Goal: Task Accomplishment & Management: Manage account settings

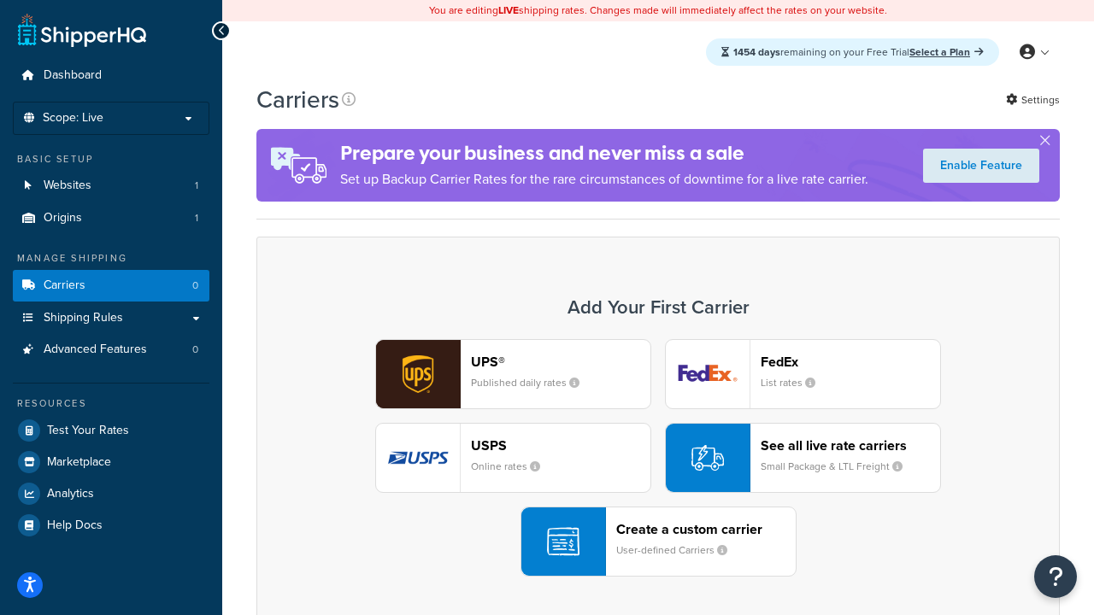
click at [658, 458] on div "UPS® Published daily rates FedEx List rates USPS Online rates See all live rate…" at bounding box center [657, 458] width 767 height 238
click at [850, 361] on header "FedEx" at bounding box center [849, 362] width 179 height 16
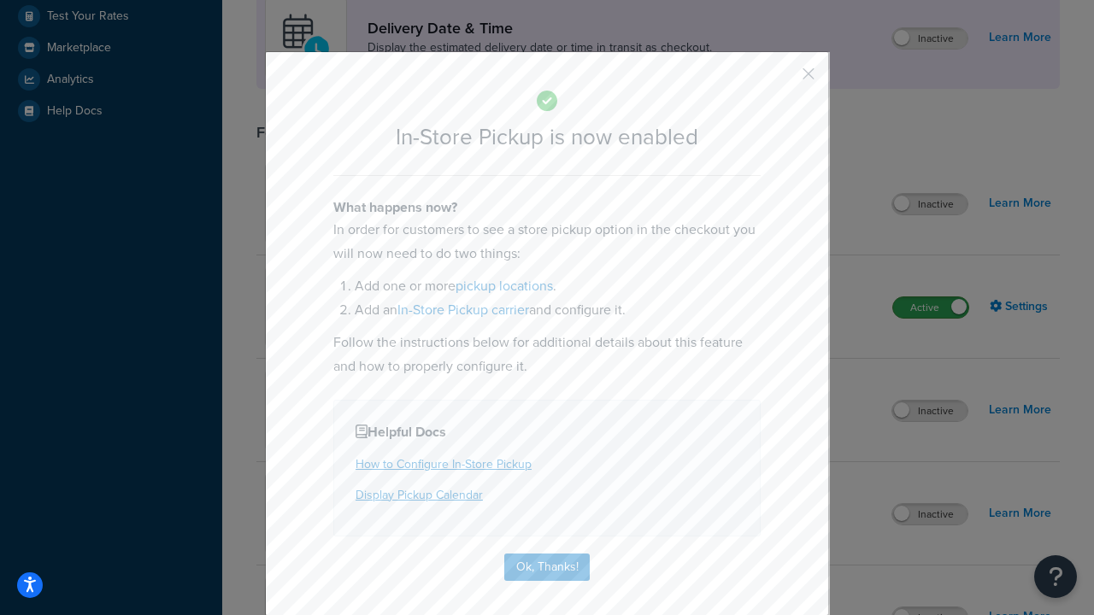
scroll to position [479, 0]
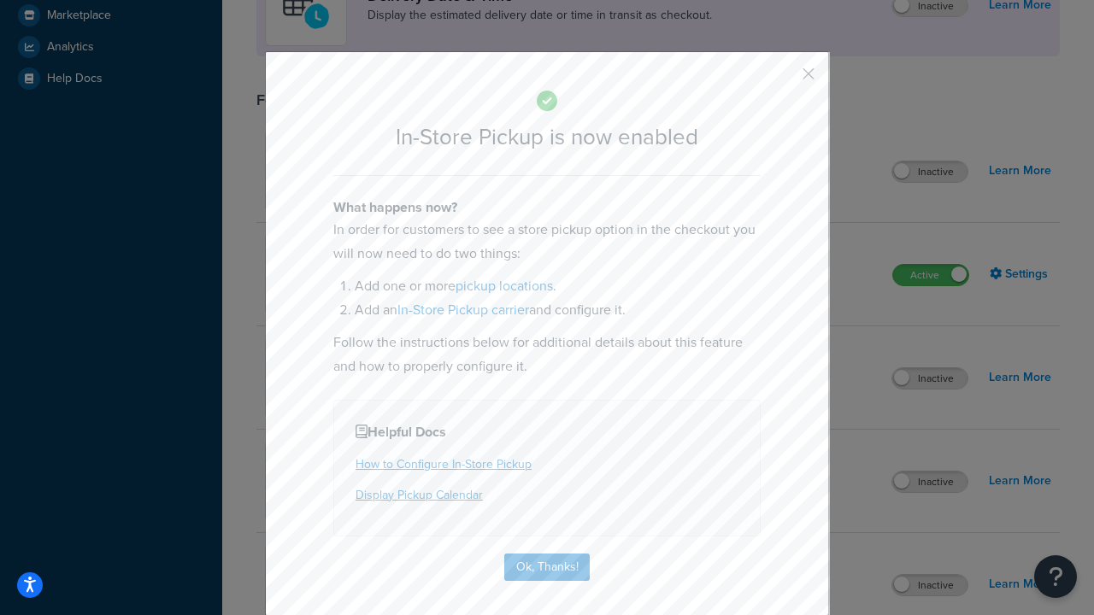
click at [783, 79] on button "button" at bounding box center [783, 80] width 4 height 4
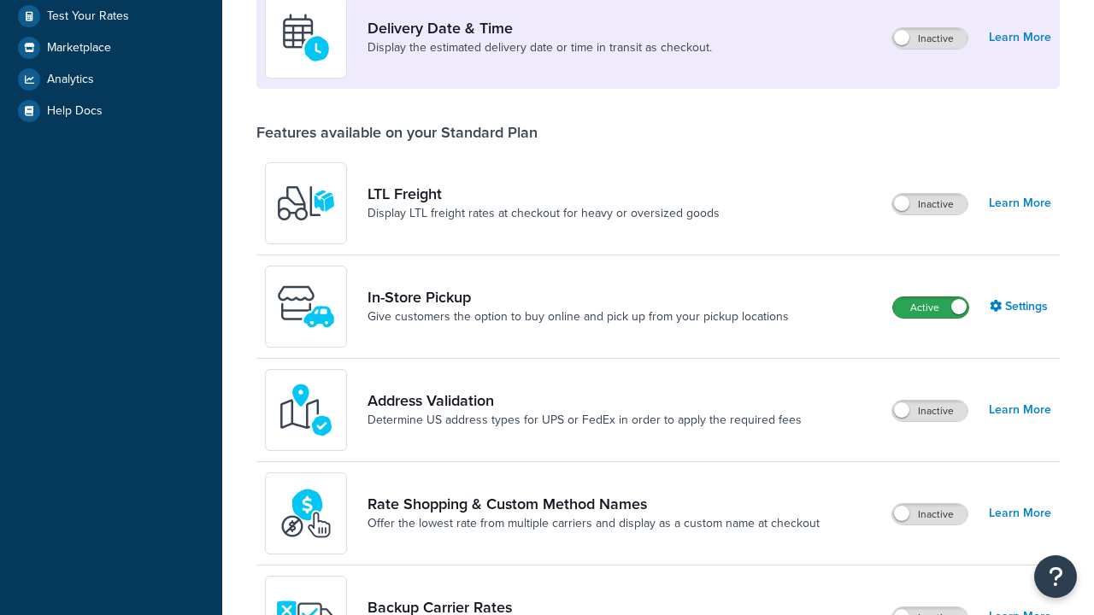
click at [930, 297] on label "Active" at bounding box center [930, 307] width 75 height 21
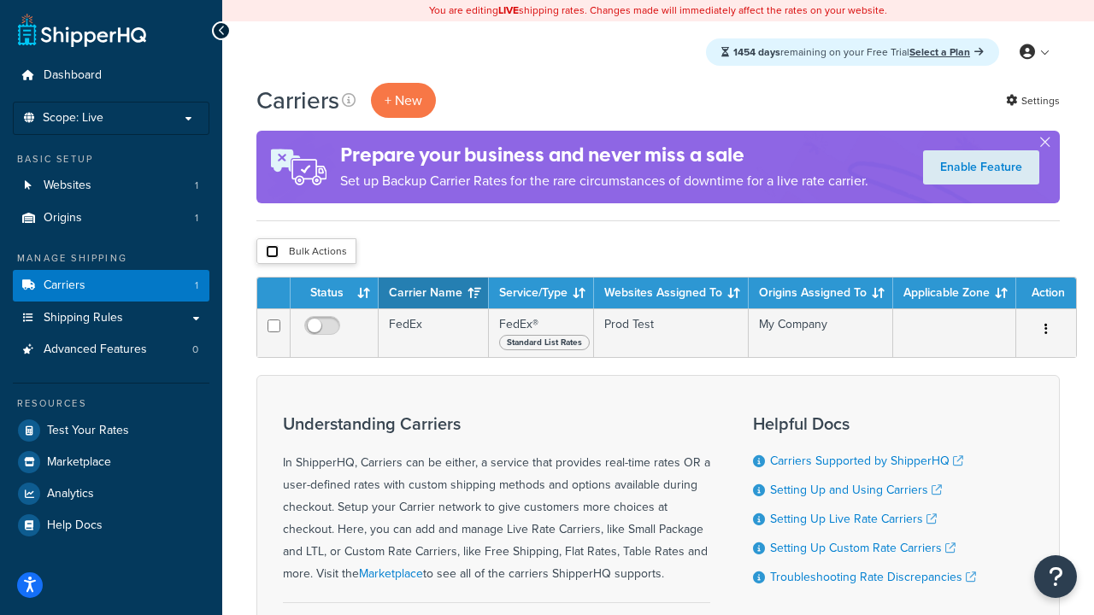
click at [272, 252] on input "checkbox" at bounding box center [272, 251] width 13 height 13
checkbox input "true"
click at [0, 0] on button "Delete" at bounding box center [0, 0] width 0 height 0
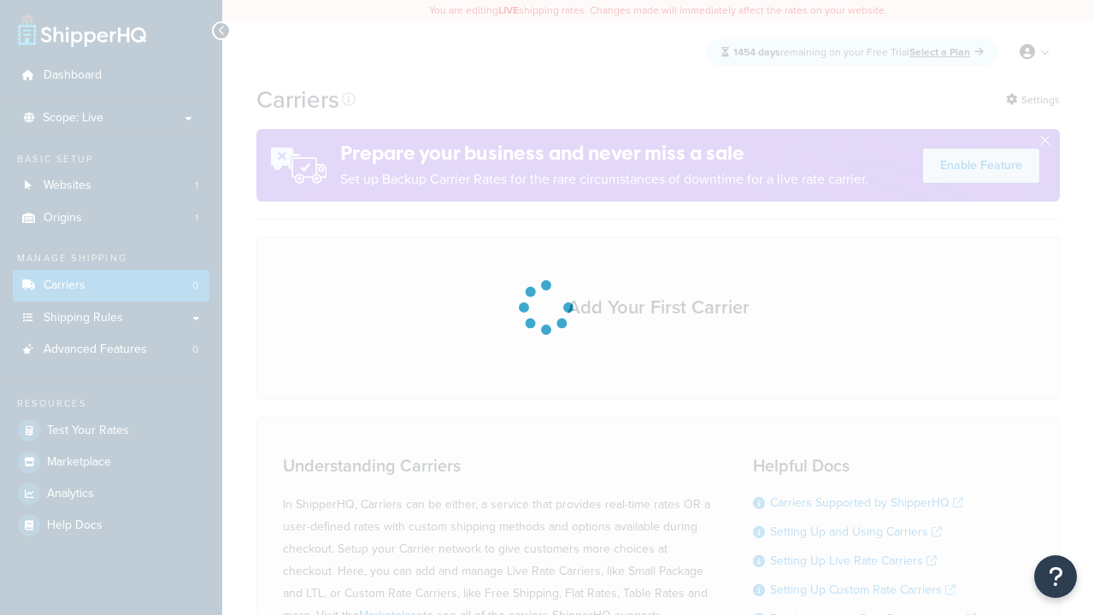
scroll to position [150, 0]
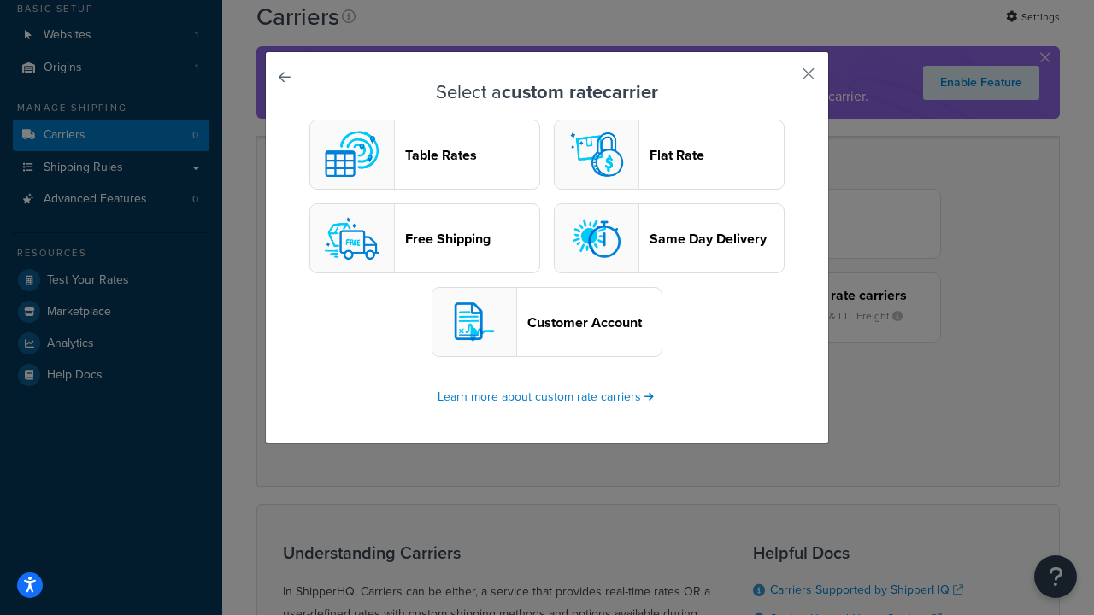
click at [425, 155] on header "Table Rates" at bounding box center [472, 155] width 134 height 16
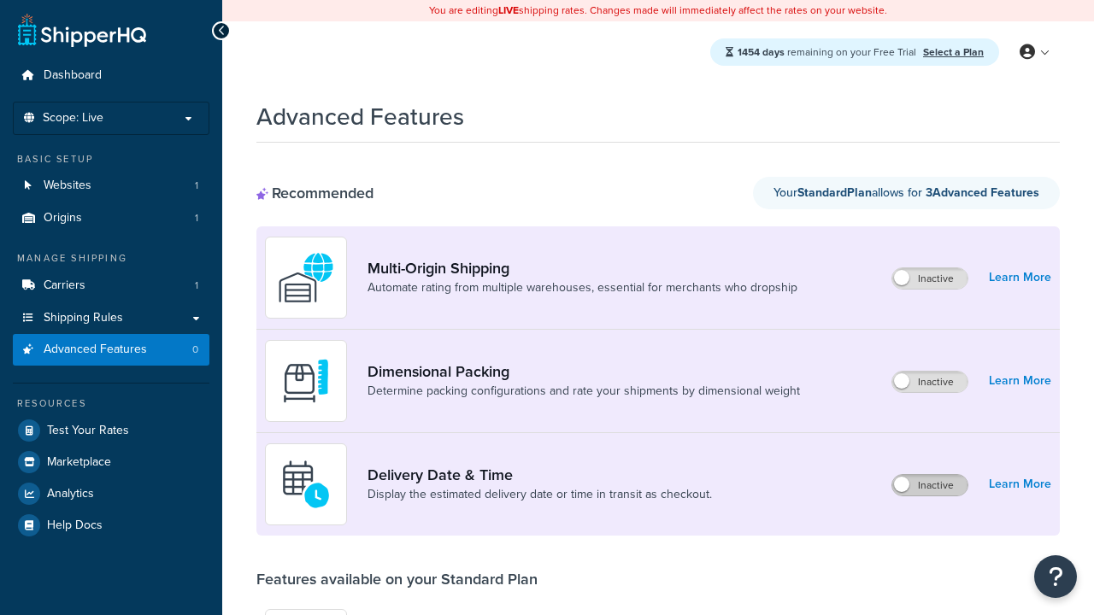
click at [930, 485] on label "Inactive" at bounding box center [929, 485] width 75 height 21
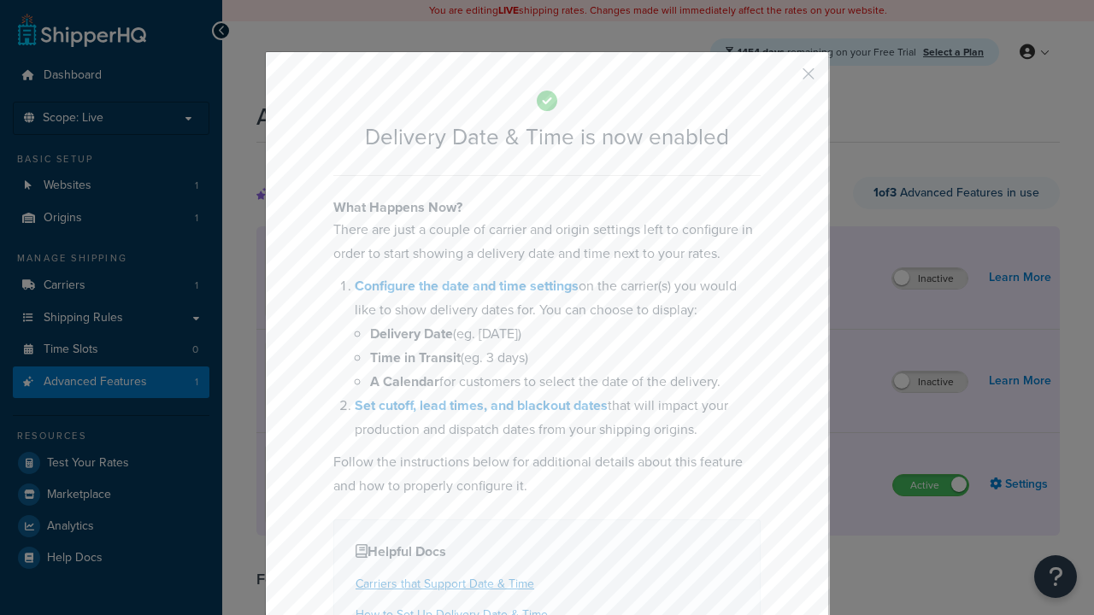
click at [783, 79] on button "button" at bounding box center [783, 80] width 4 height 4
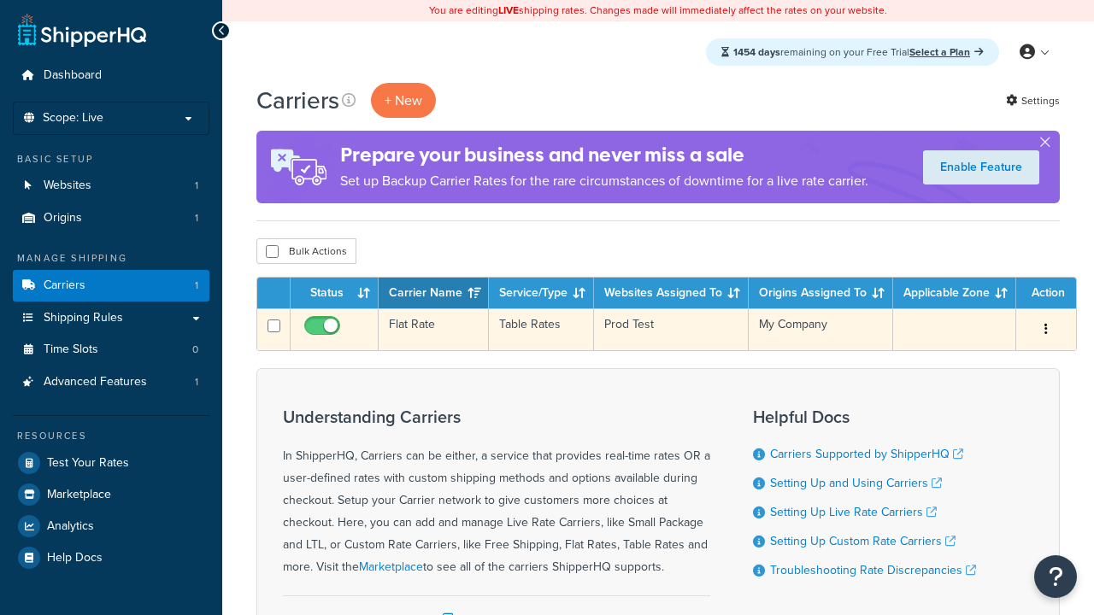
click at [433, 330] on td "Flat Rate" at bounding box center [433, 329] width 110 height 42
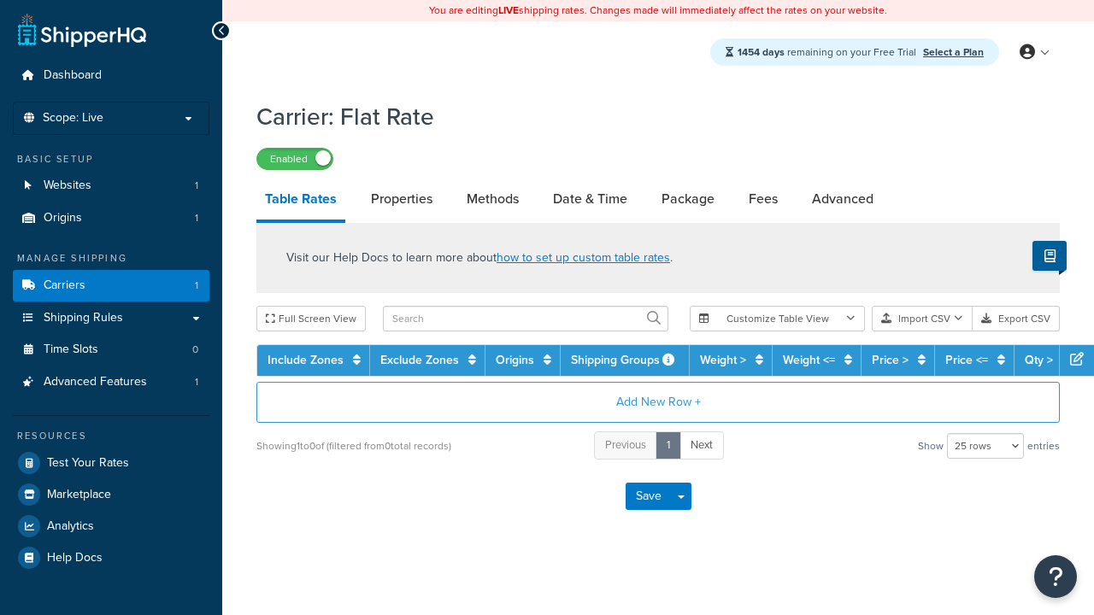
select select "25"
click at [590, 200] on link "Date & Time" at bounding box center [589, 199] width 91 height 41
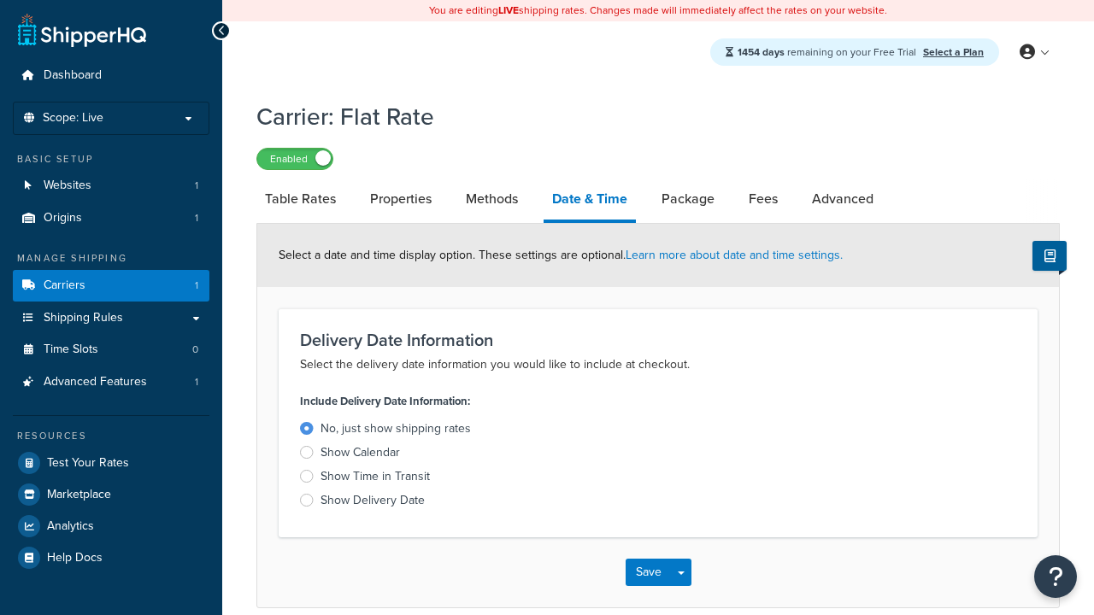
click at [375, 479] on div "Show Time in Transit" at bounding box center [374, 476] width 109 height 17
click at [0, 0] on input "Show Time in Transit" at bounding box center [0, 0] width 0 height 0
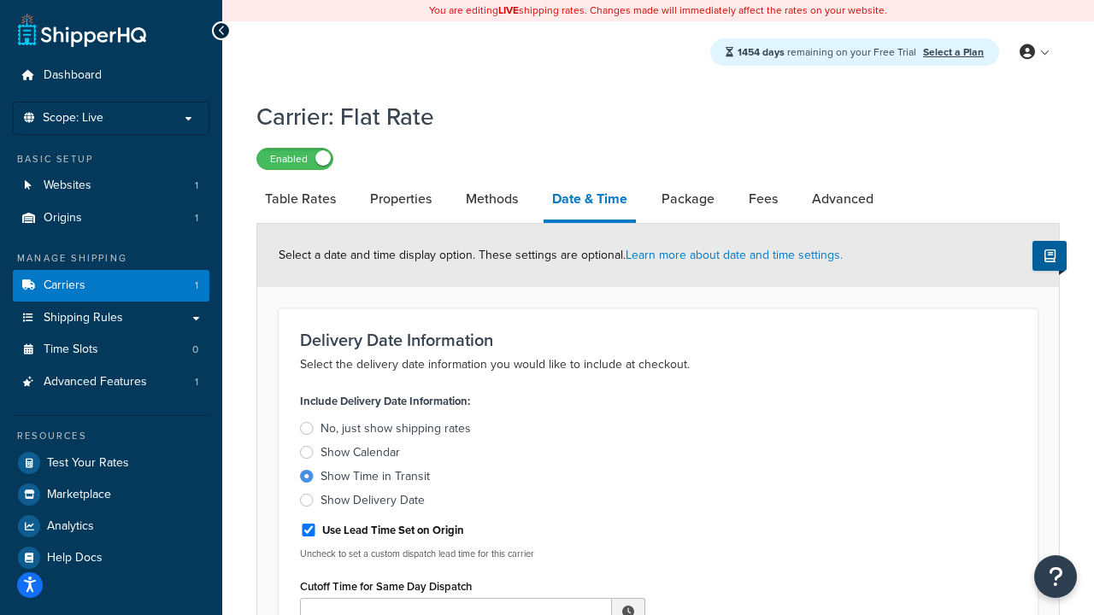
click at [375, 479] on div "Show Time in Transit" at bounding box center [374, 476] width 109 height 17
click at [0, 0] on input "Show Time in Transit" at bounding box center [0, 0] width 0 height 0
type input "11:00 AM"
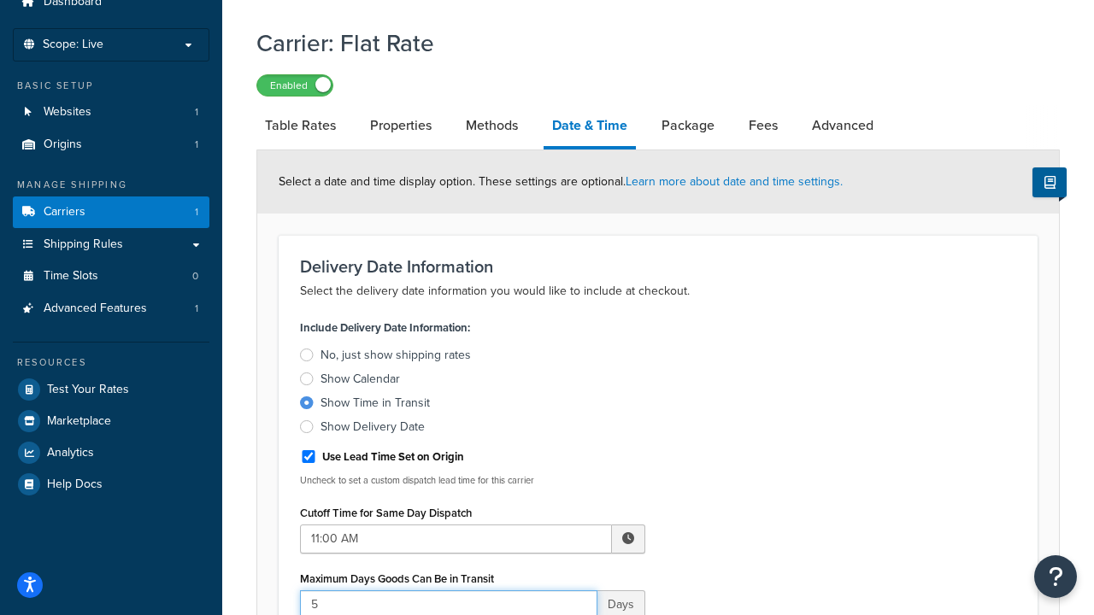
type input "5"
type input "Delivered on:"
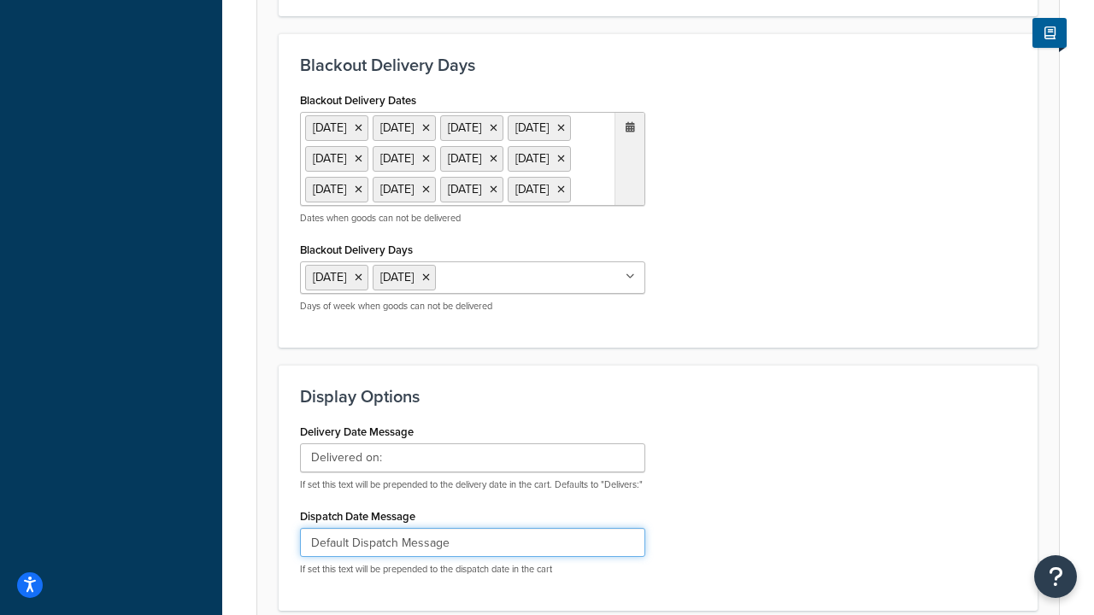
type input "Default Dispatch Message"
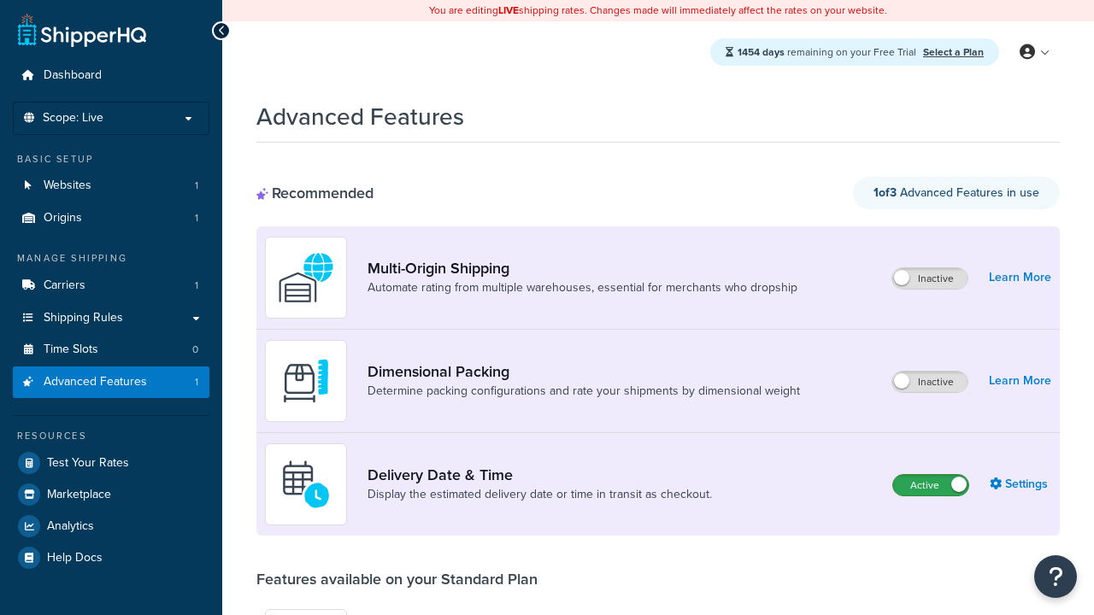
click at [930, 485] on label "Active" at bounding box center [930, 485] width 75 height 21
